Goal: Answer question/provide support: Share knowledge or assist other users

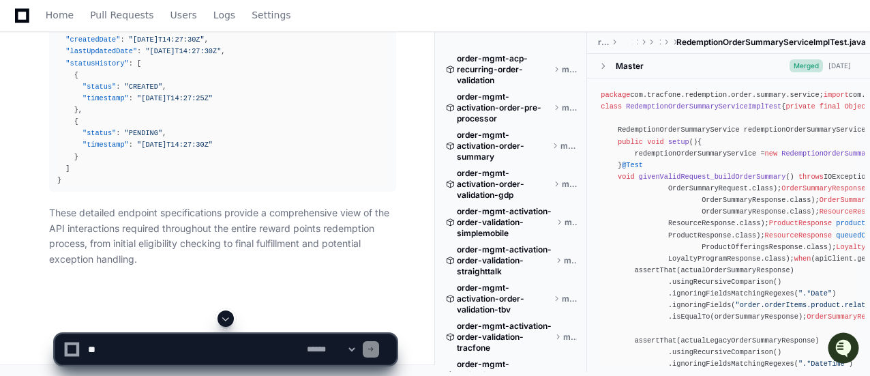
scroll to position [45456, 0]
click at [229, 322] on span at bounding box center [225, 318] width 11 height 11
click at [217, 349] on textarea at bounding box center [194, 349] width 219 height 30
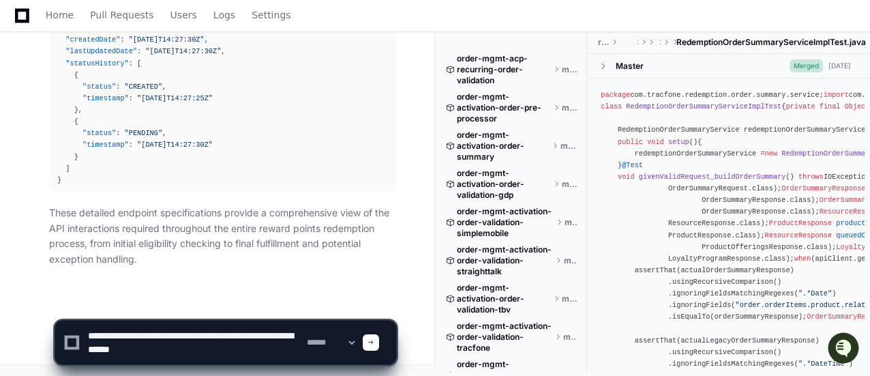
paste textarea "**********"
type textarea "**********"
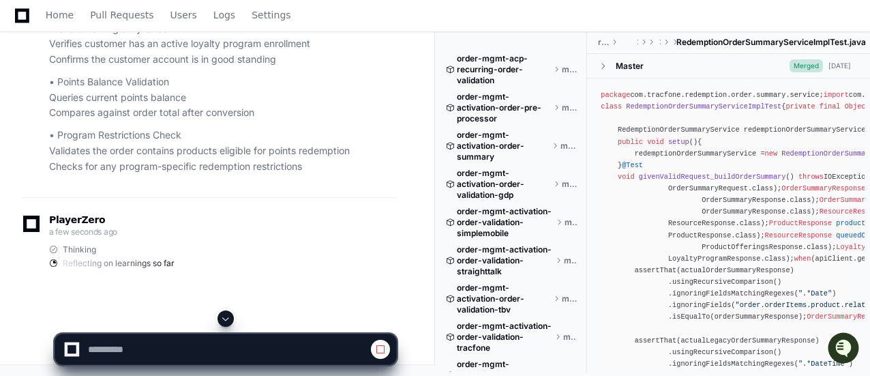
scroll to position [49985, 0]
click at [226, 318] on span at bounding box center [225, 318] width 11 height 11
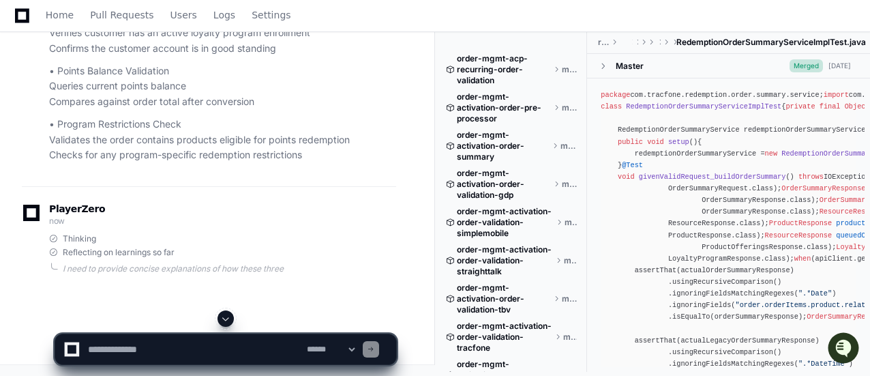
scroll to position [52059, 0]
click at [228, 316] on span at bounding box center [225, 318] width 11 height 11
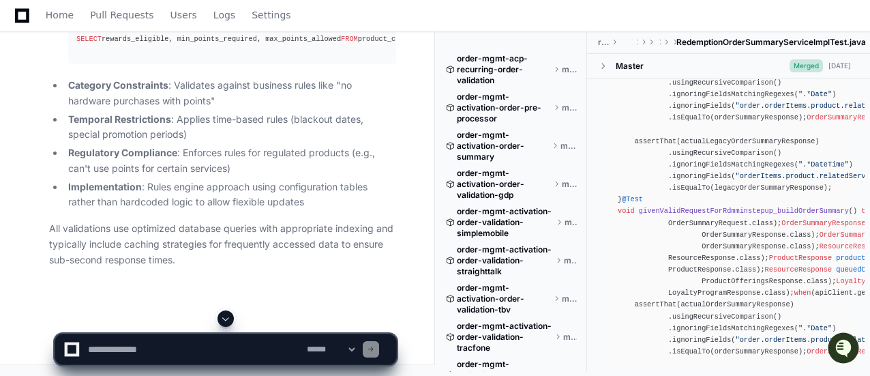
scroll to position [0, 0]
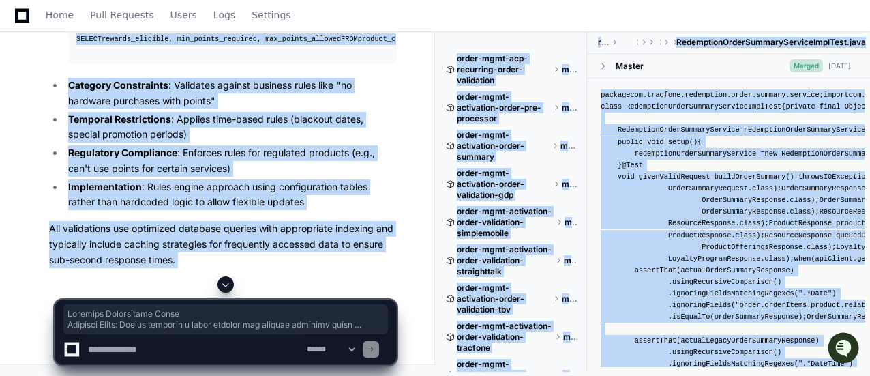
drag, startPoint x: 50, startPoint y: 42, endPoint x: 267, endPoint y: 279, distance: 322.3
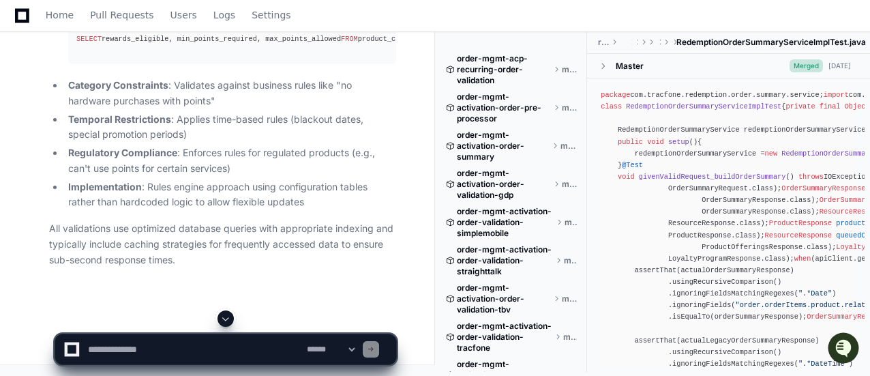
scroll to position [52070, 0]
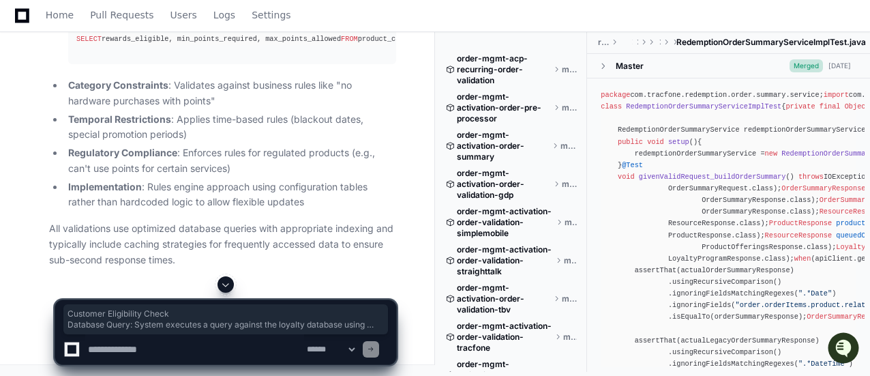
drag, startPoint x: 48, startPoint y: 43, endPoint x: 288, endPoint y: 250, distance: 317.0
copy article "Customer Eligibility Check Database Query : System executes a query against the…"
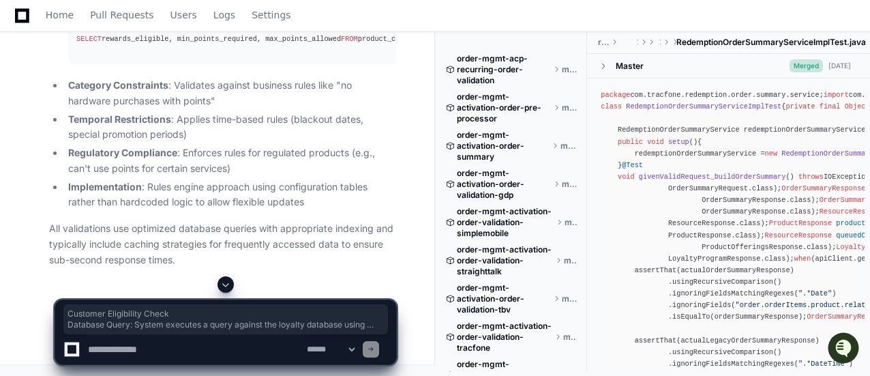
scroll to position [52343, 0]
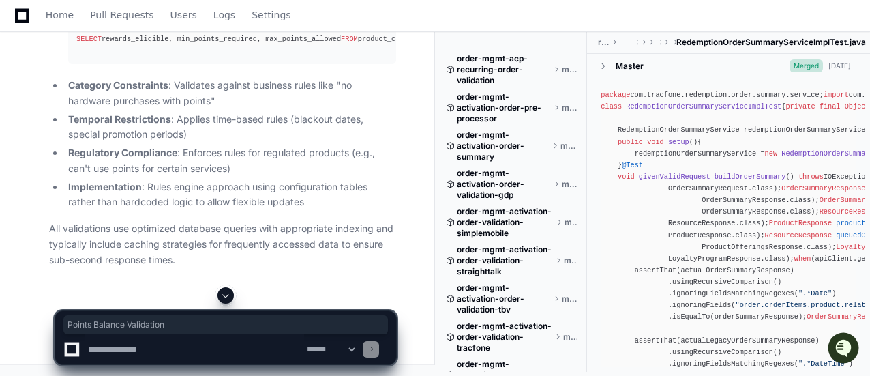
drag, startPoint x: 66, startPoint y: 43, endPoint x: 213, endPoint y: 42, distance: 146.5
copy h2 "Points Balance Validation"
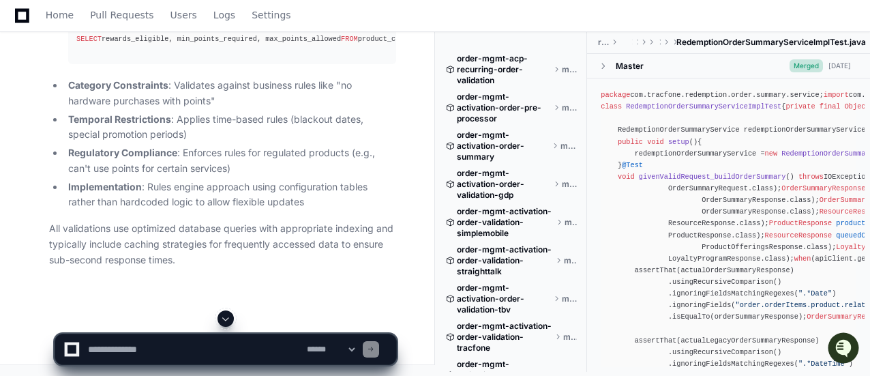
drag, startPoint x: 55, startPoint y: 61, endPoint x: 61, endPoint y: 77, distance: 17.7
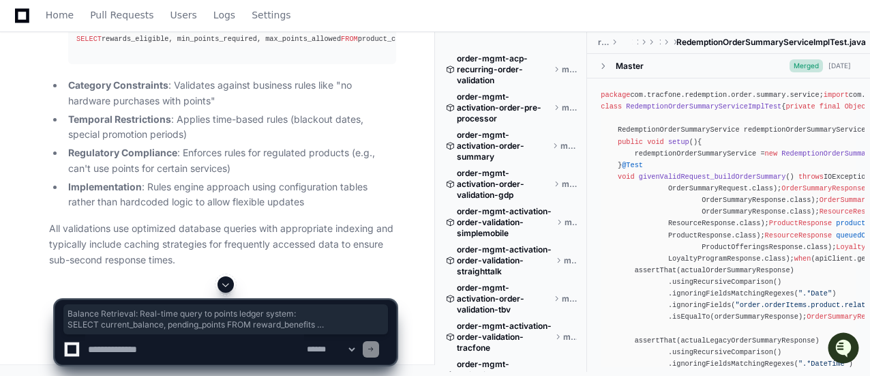
drag, startPoint x: 70, startPoint y: 73, endPoint x: 232, endPoint y: 261, distance: 248.4
copy ul "Balance Retrieval : Real-time query to points ledger system: SELECT current_bal…"
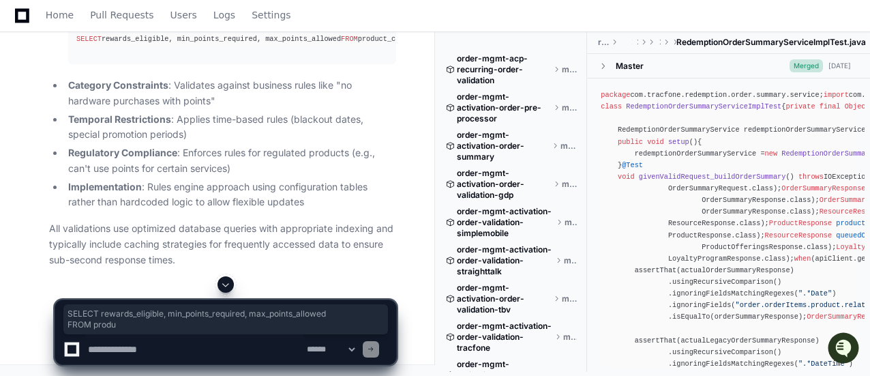
scroll to position [52545, 0]
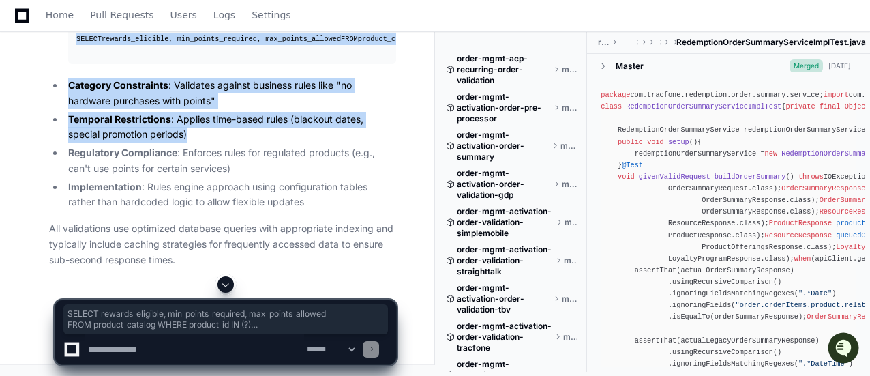
drag, startPoint x: 84, startPoint y: 130, endPoint x: 177, endPoint y: 272, distance: 169.4
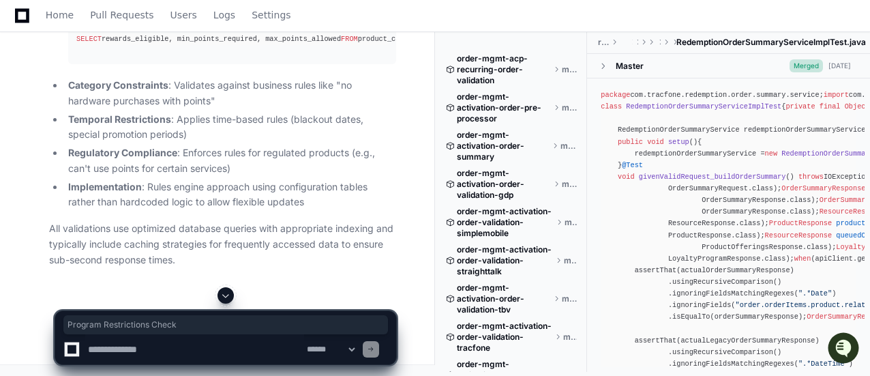
copy article "Program Restrictions Check"
drag, startPoint x: 119, startPoint y: 223, endPoint x: 96, endPoint y: 191, distance: 39.1
click at [119, 91] on strong "Category Constraints" at bounding box center [118, 85] width 100 height 12
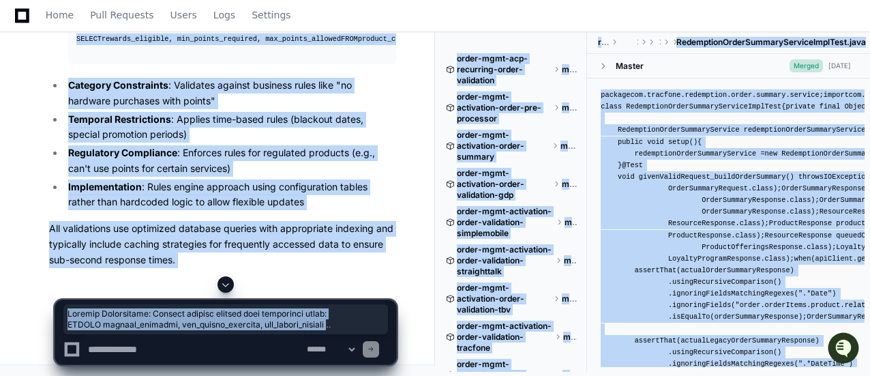
scroll to position [52681, 0]
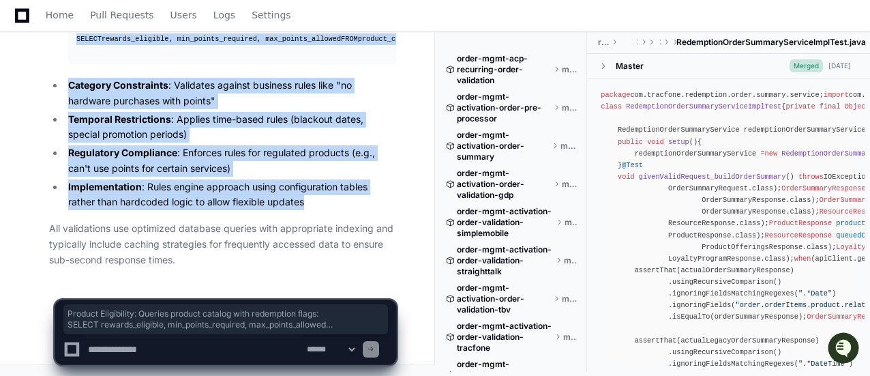
drag, startPoint x: 65, startPoint y: 113, endPoint x: 321, endPoint y: 200, distance: 269.9
click at [321, 200] on ul "Product Eligibility : Queries product catalog with redemption flags: SELECT rew…" at bounding box center [222, 97] width 347 height 225
copy ul "Product Eligibility : Queries product catalog with redemption flags: SELECT rew…"
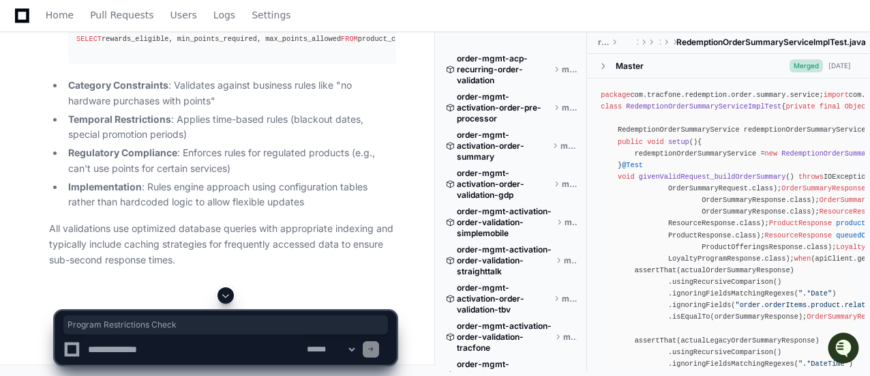
drag, startPoint x: 182, startPoint y: 230, endPoint x: 35, endPoint y: 216, distance: 147.2
copy h2 "Program Restrictions Check"
click at [268, 320] on span "Program Restrictions Check" at bounding box center [225, 324] width 316 height 11
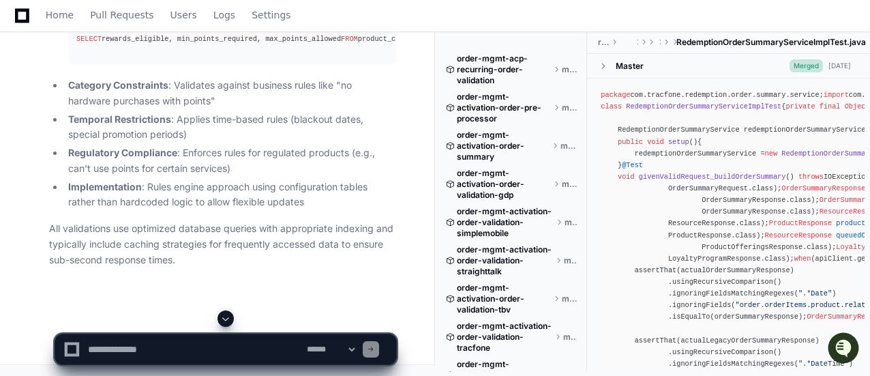
click at [225, 322] on span at bounding box center [225, 318] width 11 height 11
click at [217, 341] on textarea at bounding box center [194, 349] width 219 height 30
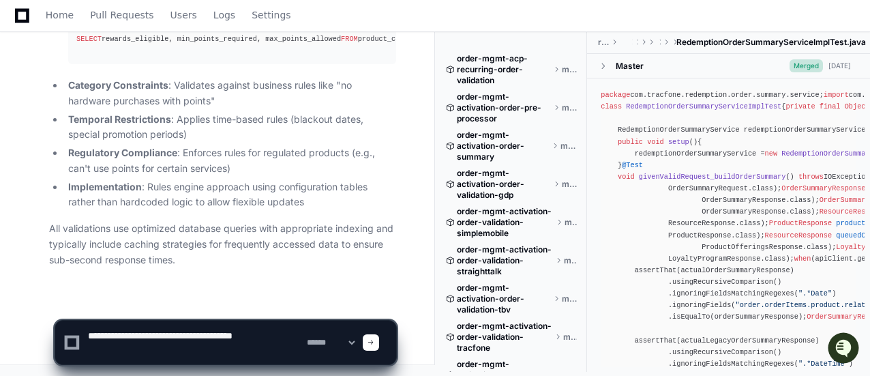
paste textarea "**********"
type textarea "**********"
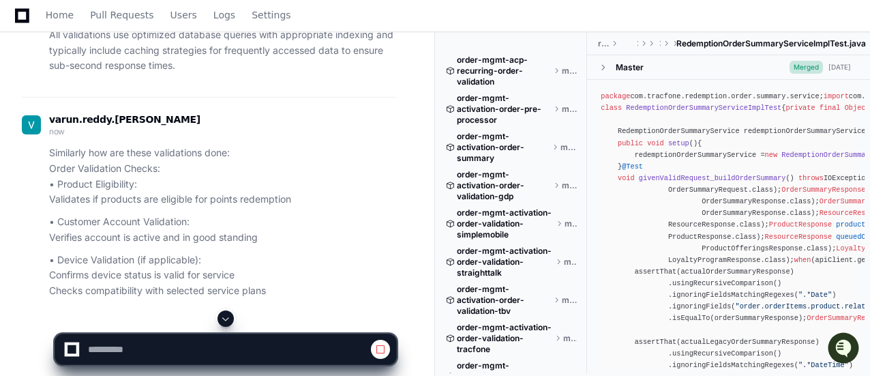
scroll to position [50835, 0]
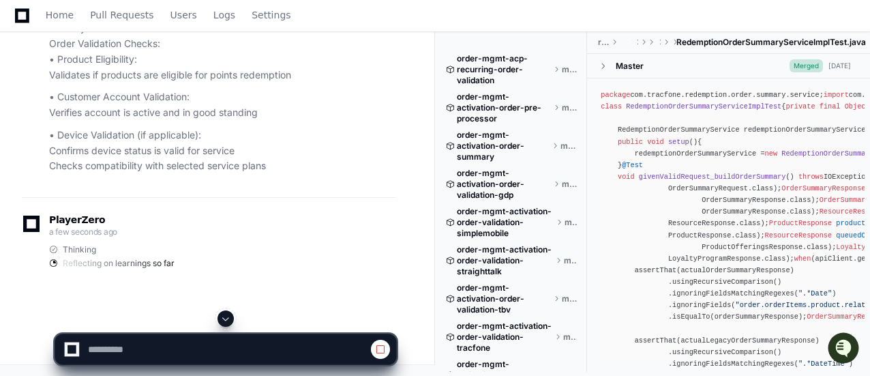
click at [225, 319] on span at bounding box center [225, 318] width 11 height 11
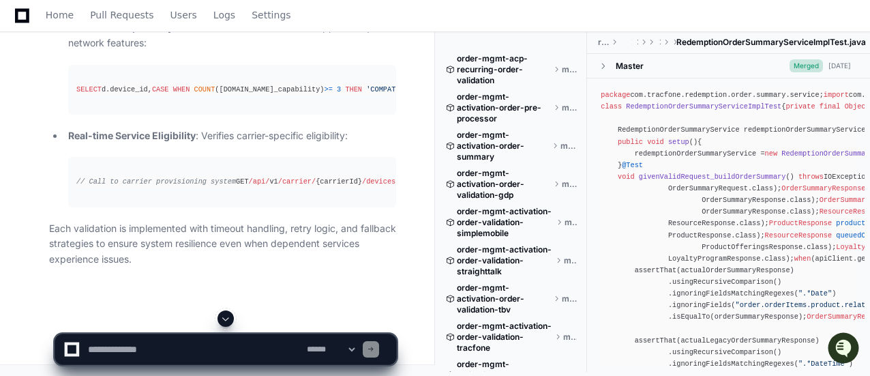
scroll to position [53198, 0]
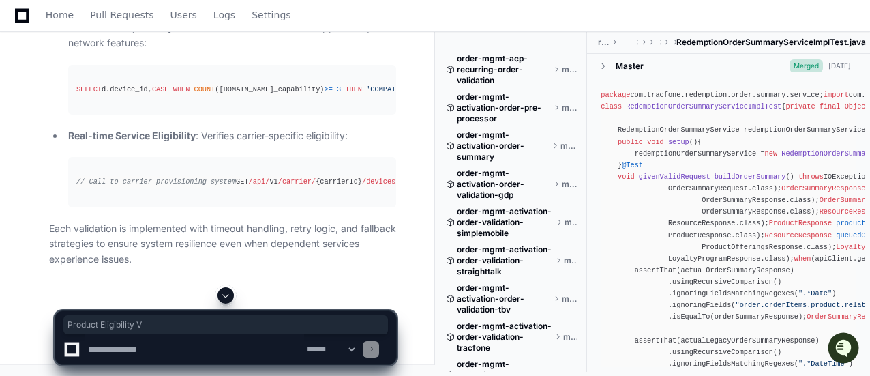
drag, startPoint x: 50, startPoint y: 141, endPoint x: 138, endPoint y: 141, distance: 87.9
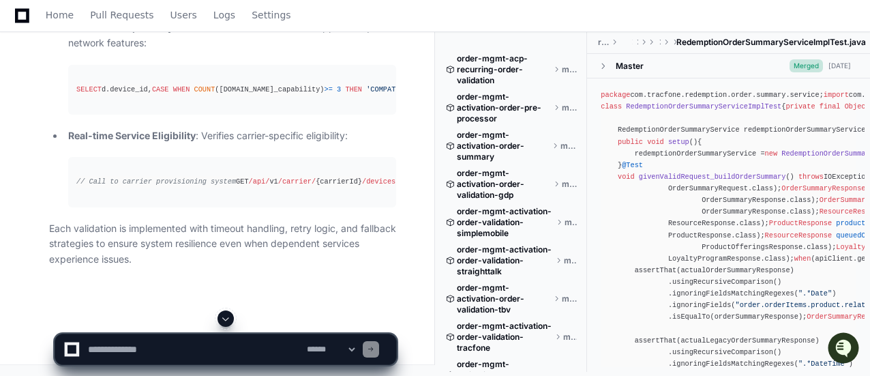
click at [166, 344] on textarea at bounding box center [194, 349] width 219 height 30
type textarea "**********"
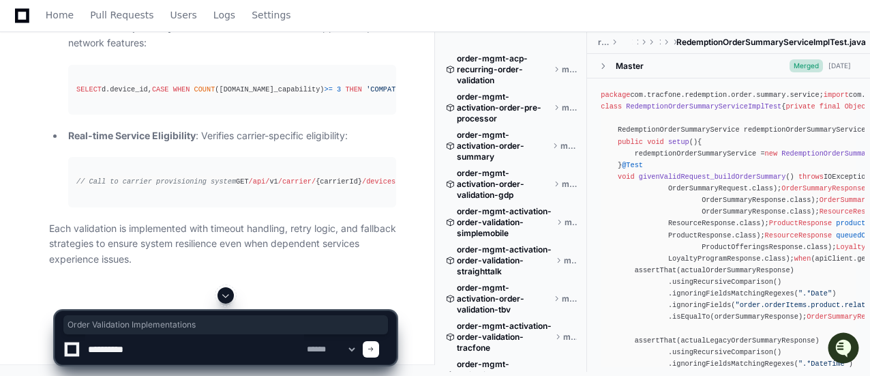
drag, startPoint x: 47, startPoint y: 43, endPoint x: 229, endPoint y: 49, distance: 182.1
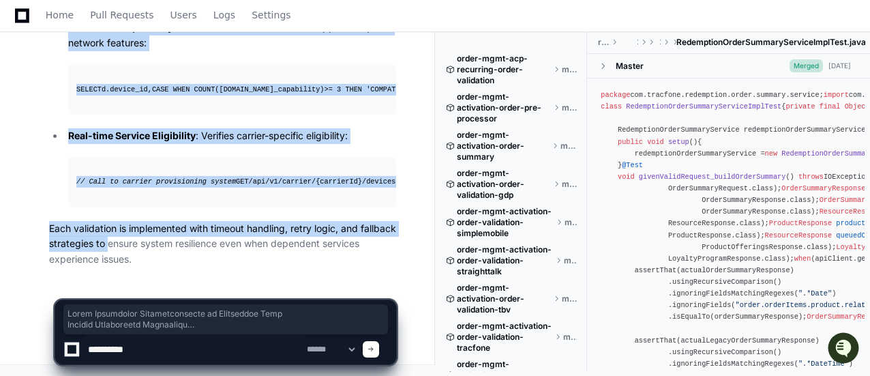
scroll to position [54493, 0]
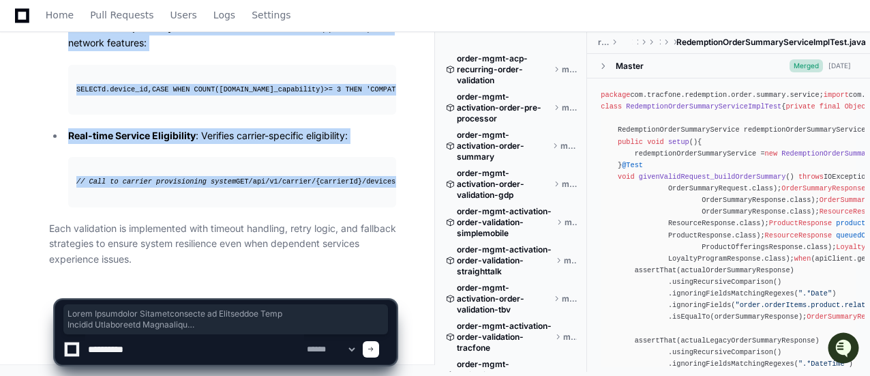
drag, startPoint x: 50, startPoint y: 111, endPoint x: 397, endPoint y: 186, distance: 354.3
copy article "Order Validation Implementations in Redemption Flow Product Eligibility Validat…"
click at [192, 356] on textarea at bounding box center [194, 349] width 219 height 30
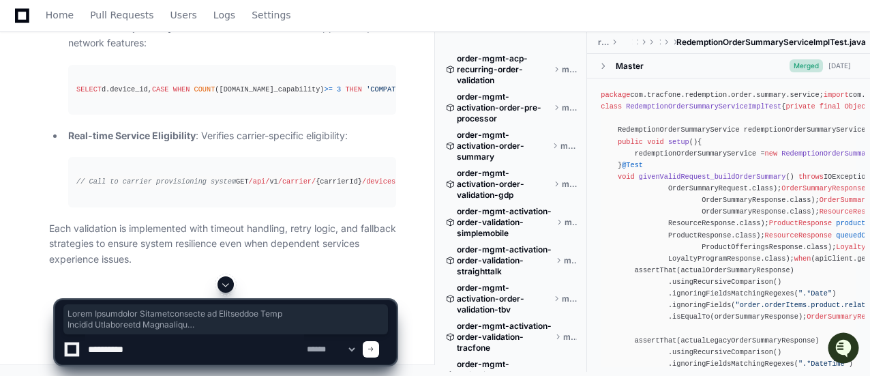
click at [179, 339] on textarea at bounding box center [194, 349] width 219 height 30
click at [271, 313] on span at bounding box center [225, 319] width 316 height 22
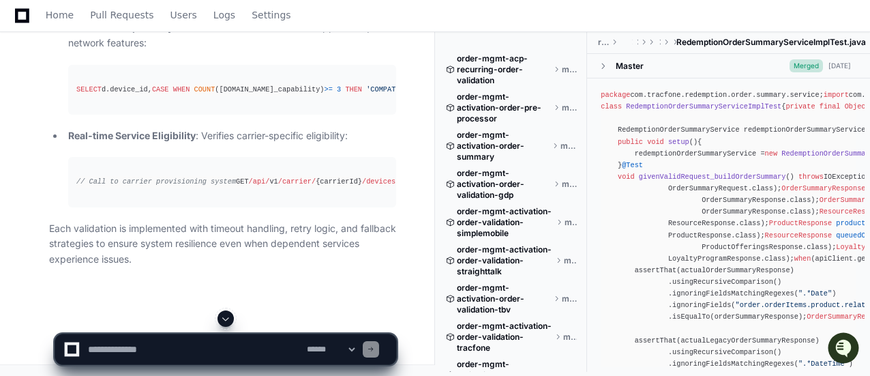
click at [219, 344] on textarea at bounding box center [194, 349] width 219 height 30
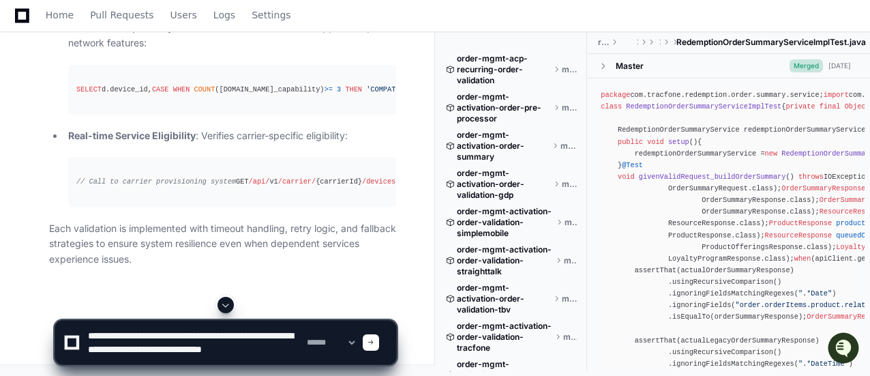
scroll to position [4, 0]
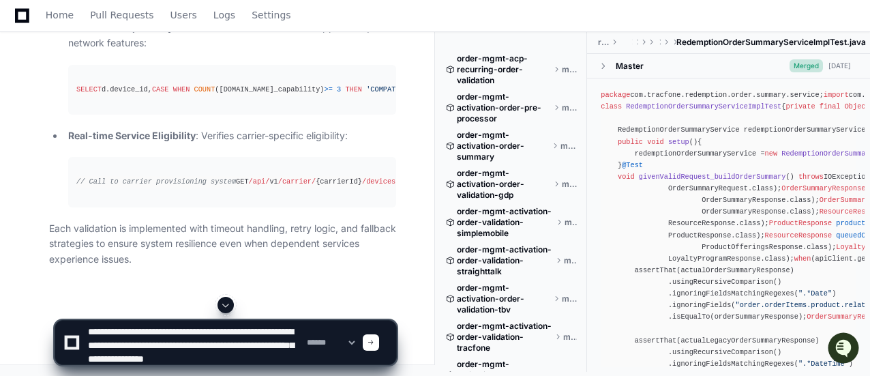
click at [164, 361] on textarea at bounding box center [194, 342] width 219 height 44
click at [290, 356] on textarea at bounding box center [194, 342] width 219 height 44
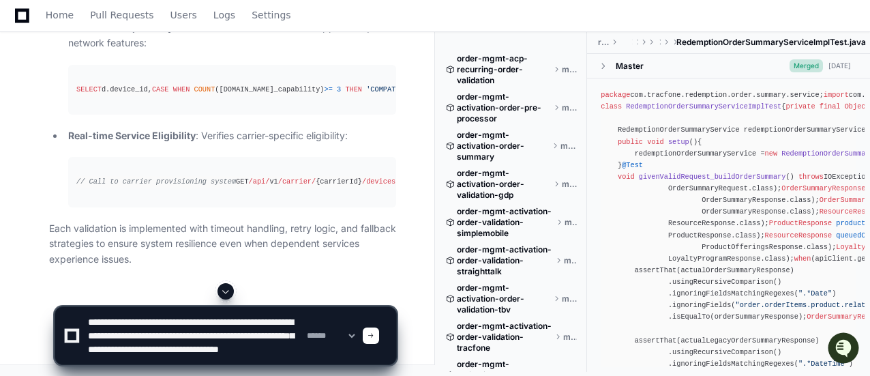
type textarea "**********"
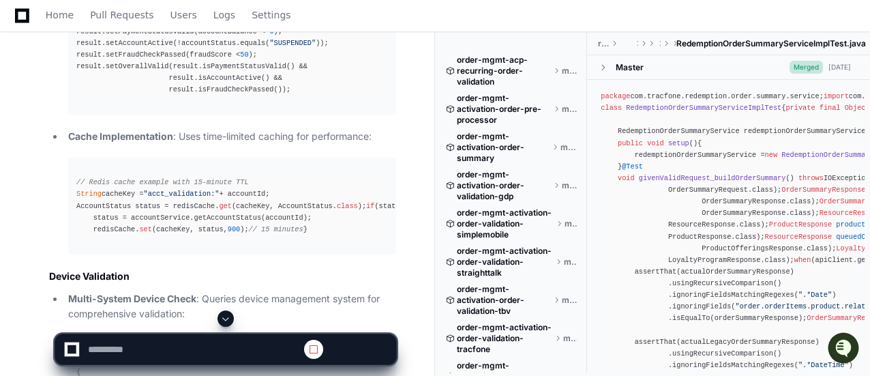
scroll to position [0, 0]
click at [220, 320] on button at bounding box center [225, 318] width 16 height 16
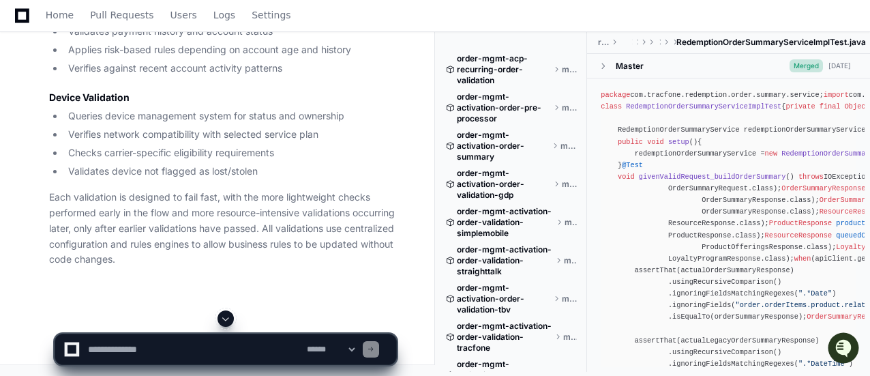
scroll to position [55275, 0]
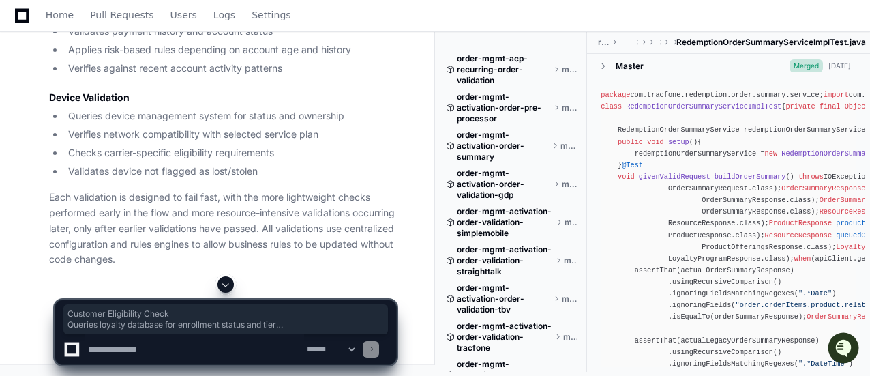
drag, startPoint x: 49, startPoint y: 113, endPoint x: 170, endPoint y: 199, distance: 148.6
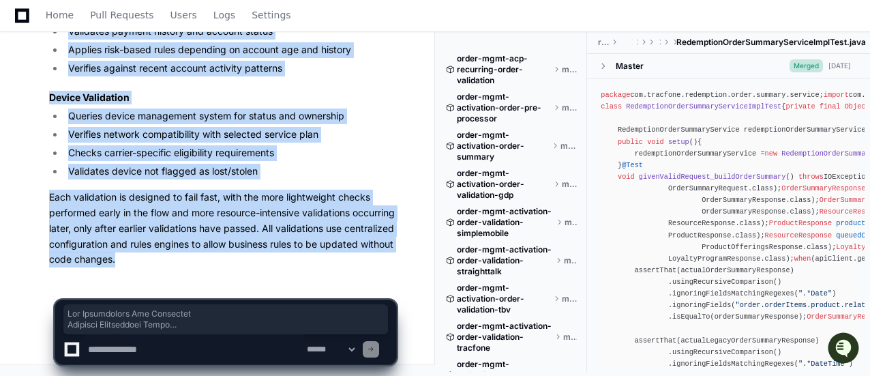
scroll to position [55823, 0]
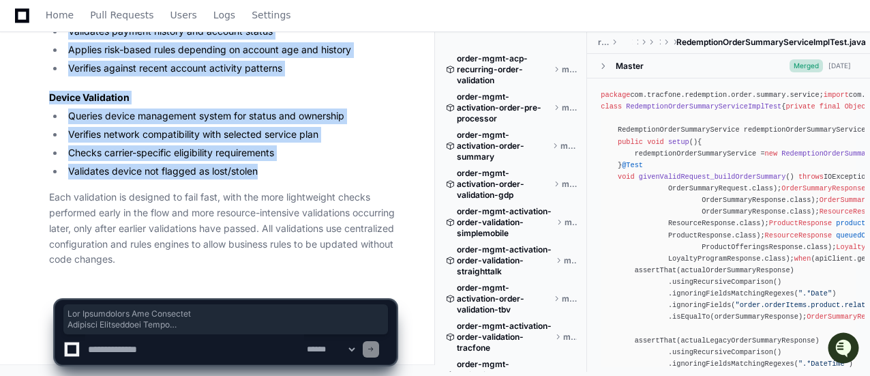
drag, startPoint x: 49, startPoint y: 159, endPoint x: 274, endPoint y: 171, distance: 225.3
copy article "How Validations Are Performed Customer Eligibility Check Queries loyalty databa…"
click at [183, 344] on textarea at bounding box center [194, 349] width 219 height 30
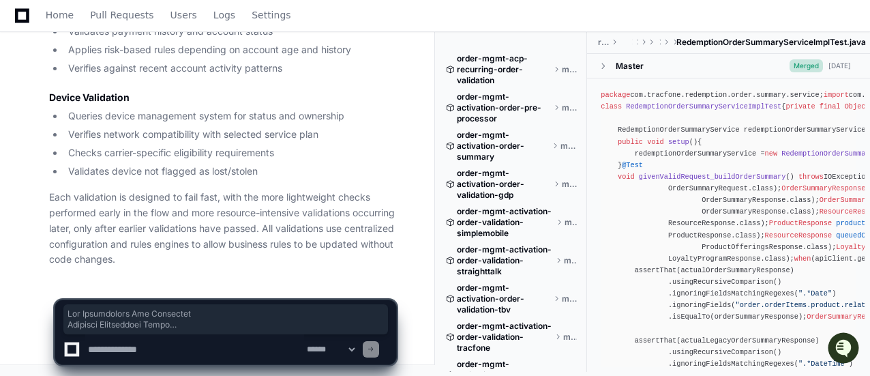
paste textarea "**********"
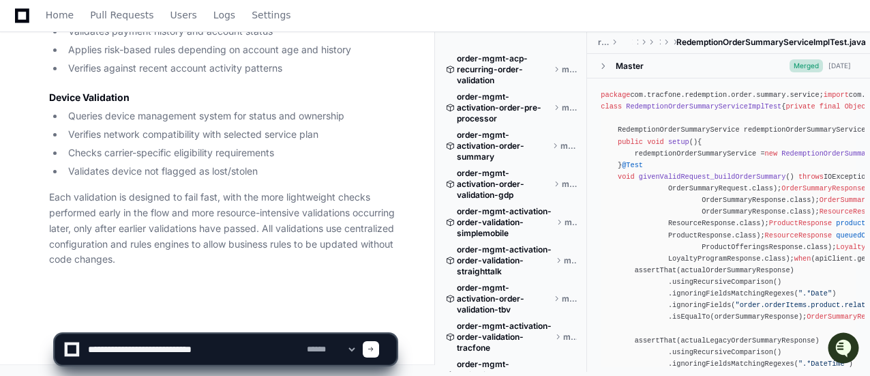
click at [260, 347] on textarea at bounding box center [194, 349] width 219 height 30
paste textarea "**********"
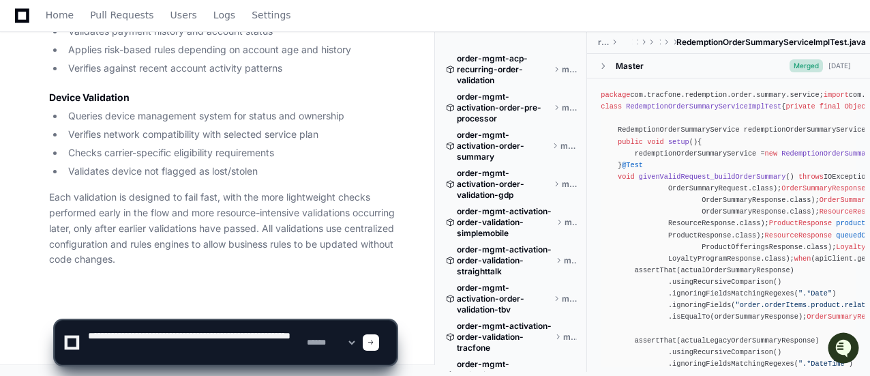
paste textarea "**********"
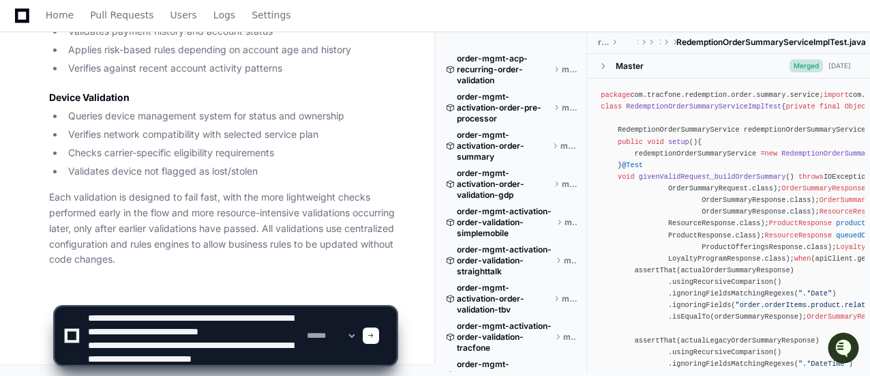
scroll to position [18, 0]
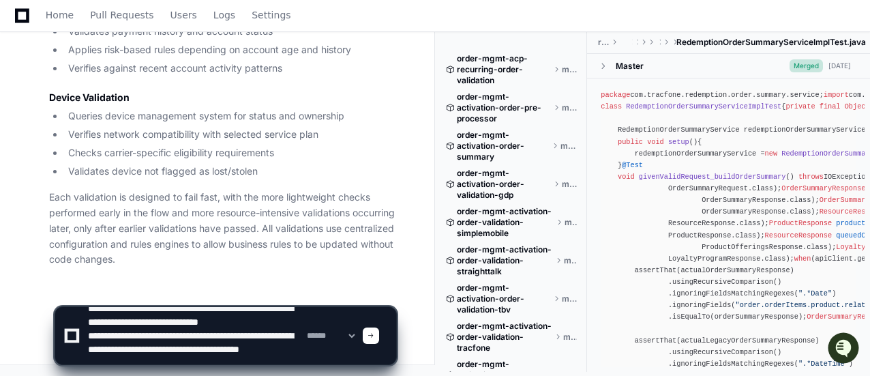
type textarea "**********"
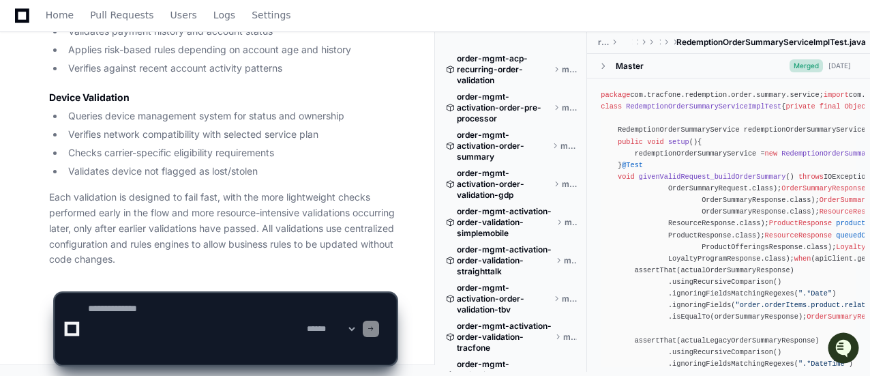
scroll to position [0, 0]
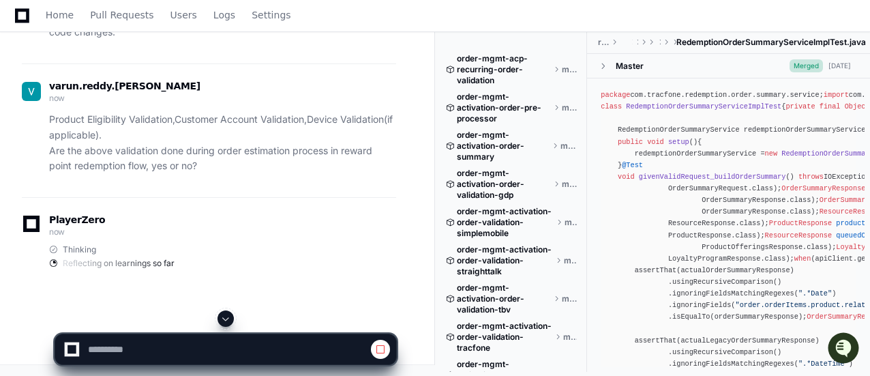
click at [228, 324] on span at bounding box center [225, 318] width 11 height 11
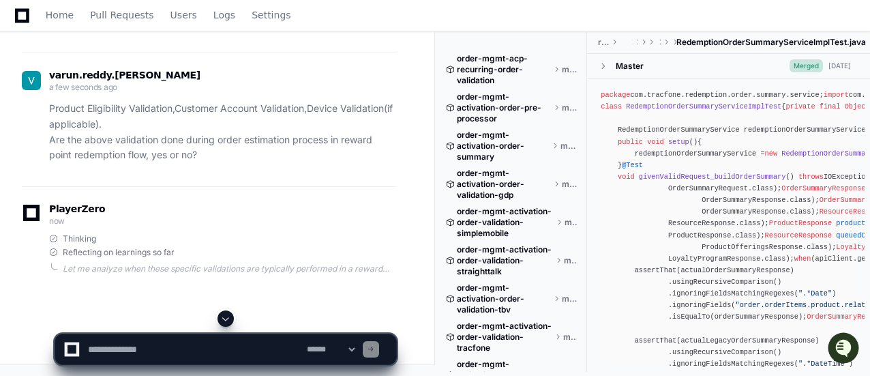
click at [223, 318] on span at bounding box center [225, 318] width 11 height 11
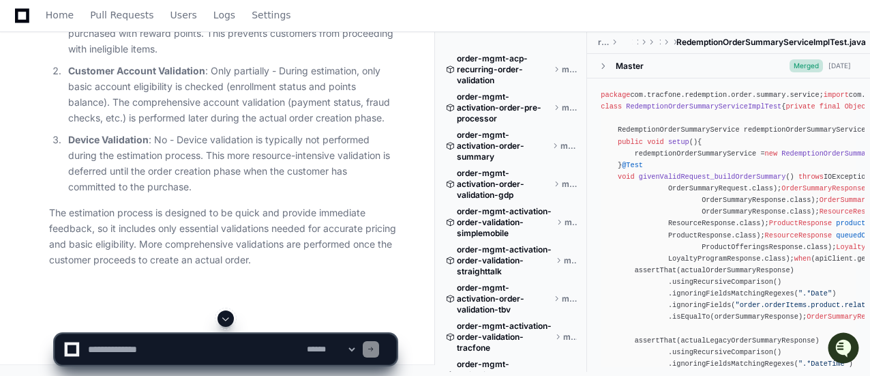
scroll to position [56002, 0]
